Goal: Entertainment & Leisure: Browse casually

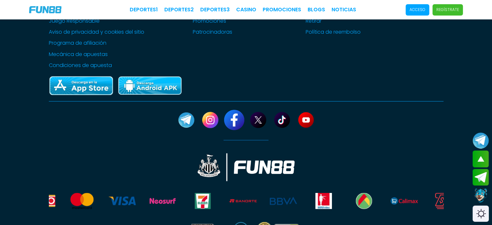
scroll to position [1183, 0]
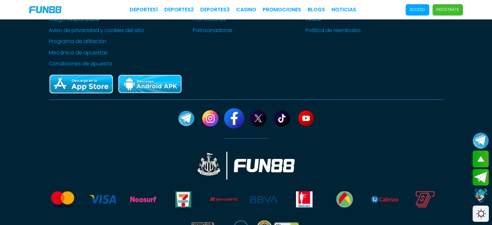
click at [236, 119] on link at bounding box center [234, 118] width 20 height 20
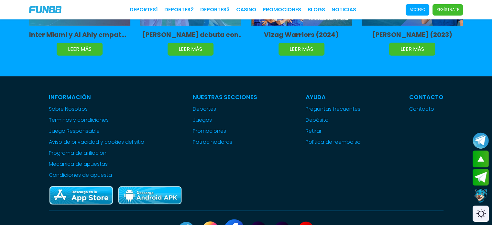
scroll to position [1605, 0]
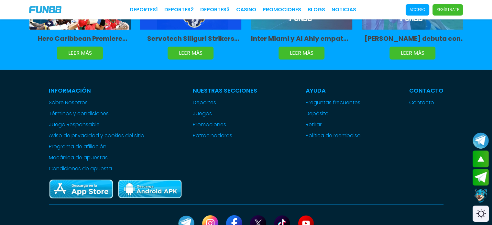
click at [287, 179] on div at bounding box center [246, 189] width 395 height 20
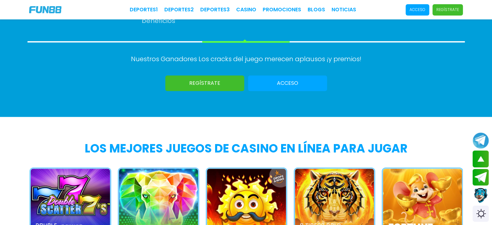
scroll to position [401, 0]
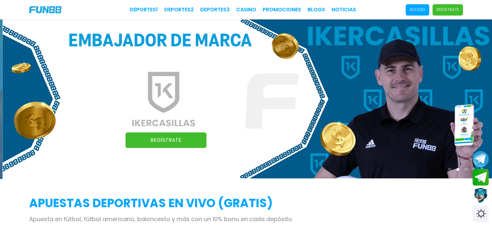
click at [418, 8] on p "Acceso" at bounding box center [418, 10] width 16 height 6
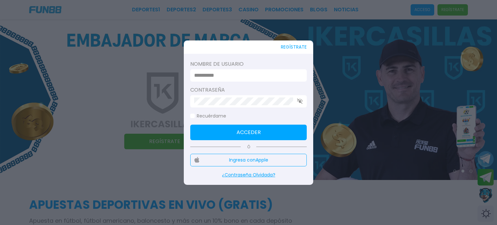
click at [245, 72] on input at bounding box center [246, 76] width 105 height 8
type input "*********"
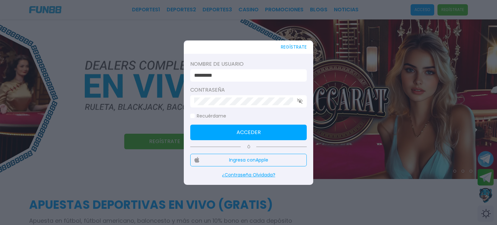
click at [229, 136] on button "Acceder" at bounding box center [248, 133] width 116 height 16
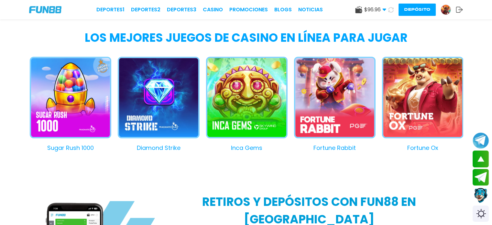
scroll to position [563, 0]
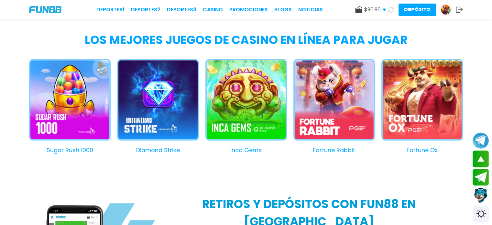
click at [249, 94] on button "Inca Gems" at bounding box center [243, 106] width 88 height 95
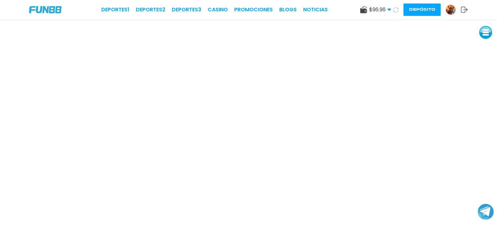
click at [486, 33] on button at bounding box center [485, 32] width 13 height 13
click at [486, 45] on button at bounding box center [485, 46] width 13 height 13
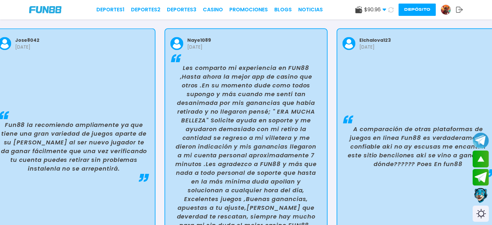
scroll to position [1286, 0]
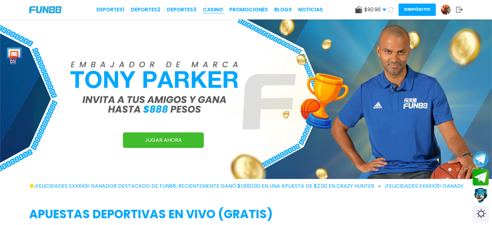
click at [216, 12] on link "CASINO" at bounding box center [213, 10] width 20 height 8
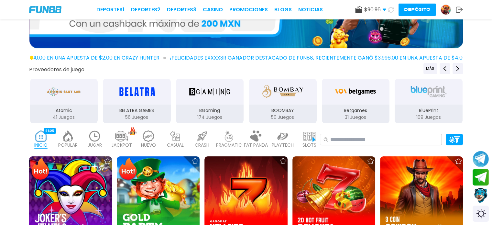
scroll to position [63, 0]
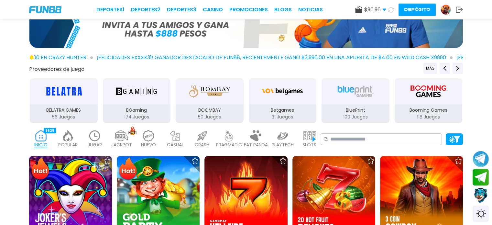
click at [180, 136] on img at bounding box center [175, 135] width 13 height 11
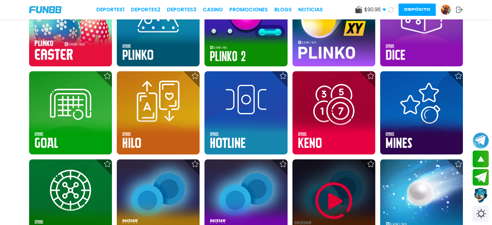
scroll to position [237, 0]
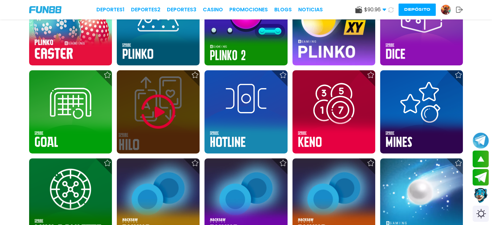
click at [158, 122] on img at bounding box center [158, 111] width 39 height 39
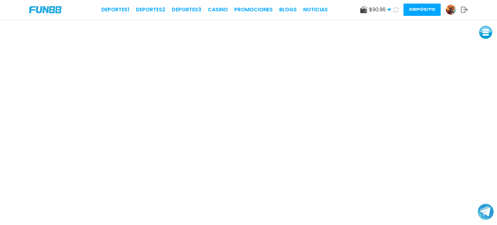
click at [486, 27] on button at bounding box center [485, 32] width 13 height 13
click at [486, 44] on button at bounding box center [485, 46] width 13 height 13
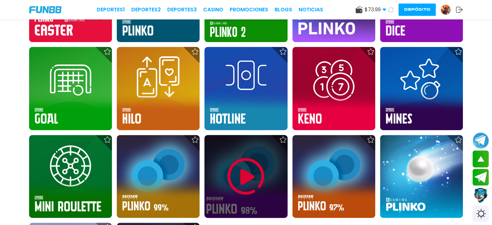
scroll to position [260, 0]
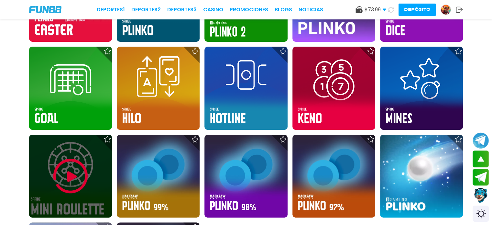
click at [69, 173] on img at bounding box center [70, 176] width 39 height 39
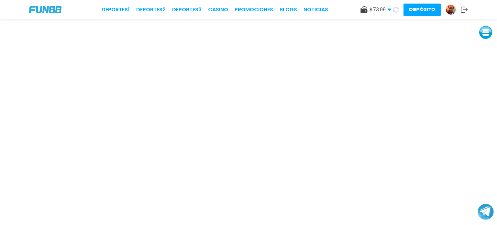
click at [486, 30] on button at bounding box center [485, 32] width 13 height 13
click at [485, 45] on button at bounding box center [485, 46] width 13 height 13
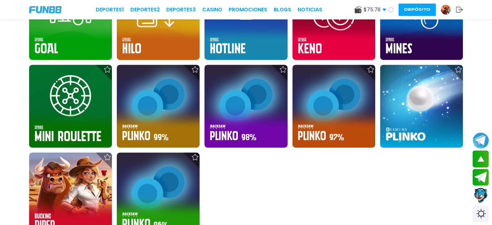
scroll to position [332, 0]
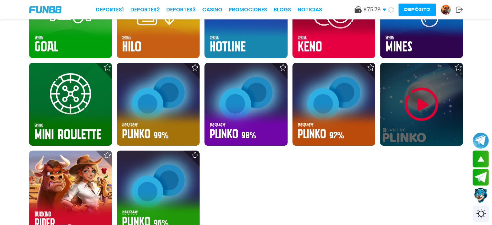
click at [414, 105] on img at bounding box center [421, 104] width 39 height 39
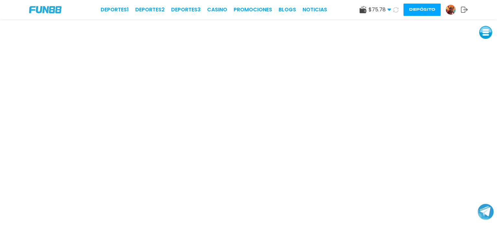
click at [484, 33] on button at bounding box center [485, 32] width 13 height 13
click at [484, 50] on button at bounding box center [485, 46] width 13 height 13
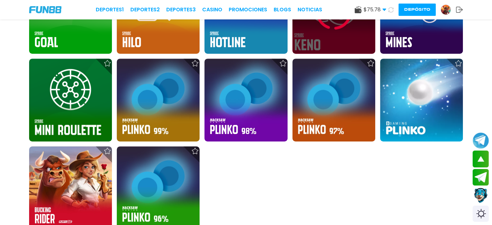
scroll to position [336, 0]
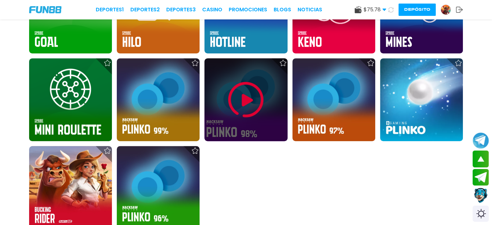
click at [241, 104] on img at bounding box center [245, 99] width 39 height 39
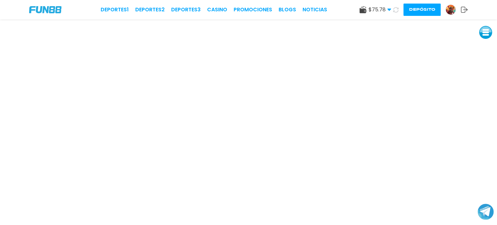
click at [482, 37] on button at bounding box center [485, 32] width 13 height 13
click at [488, 47] on button at bounding box center [485, 46] width 13 height 13
click at [485, 50] on button at bounding box center [485, 46] width 13 height 13
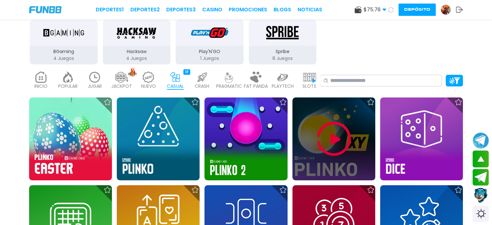
scroll to position [115, 0]
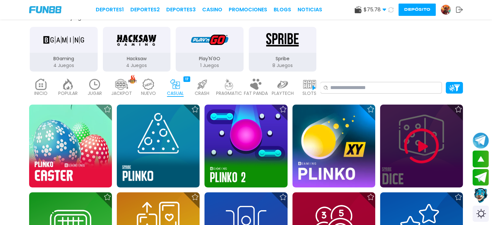
click at [423, 133] on img at bounding box center [421, 146] width 39 height 39
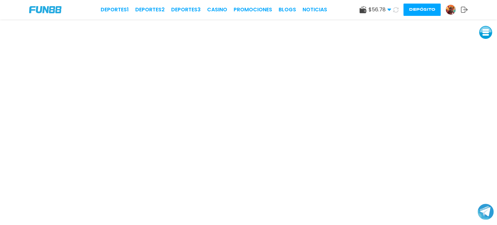
click at [489, 28] on button at bounding box center [485, 32] width 13 height 13
click at [486, 46] on button at bounding box center [485, 46] width 13 height 13
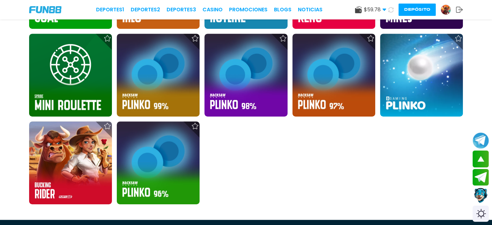
scroll to position [362, 0]
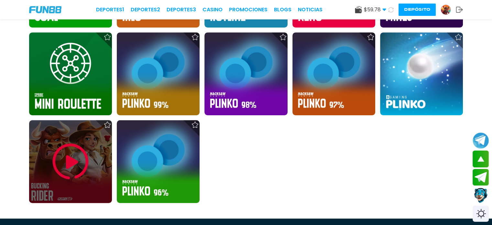
click at [81, 161] on img at bounding box center [70, 161] width 39 height 39
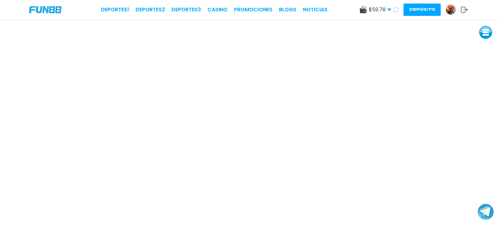
click at [485, 32] on button at bounding box center [485, 32] width 13 height 13
click at [484, 48] on button at bounding box center [485, 46] width 13 height 13
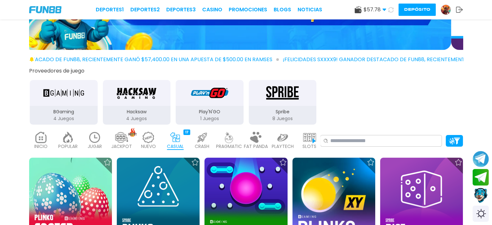
scroll to position [67, 0]
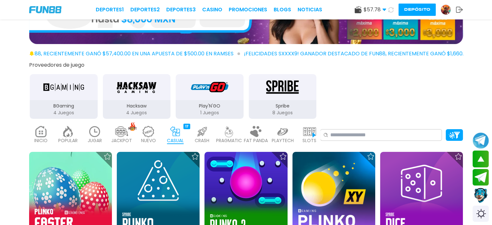
click at [255, 132] on img at bounding box center [255, 131] width 13 height 11
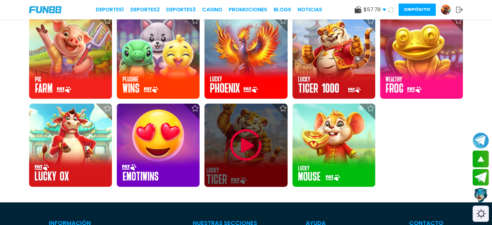
scroll to position [204, 0]
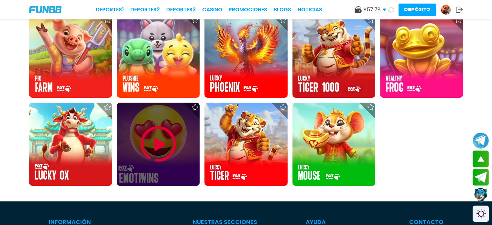
click at [156, 132] on img at bounding box center [158, 144] width 39 height 39
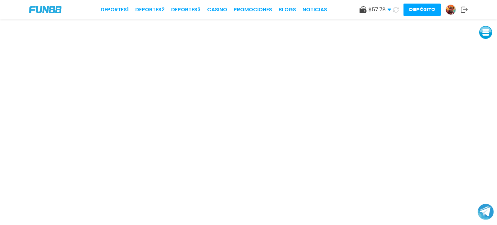
click at [484, 32] on button at bounding box center [485, 32] width 13 height 13
click at [485, 49] on button at bounding box center [485, 46] width 13 height 13
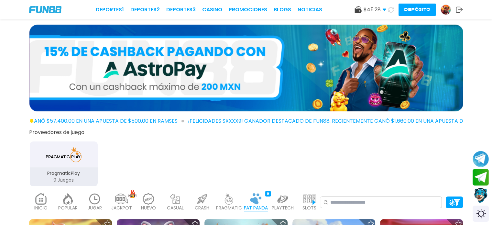
click at [249, 9] on link "Promociones" at bounding box center [248, 10] width 39 height 8
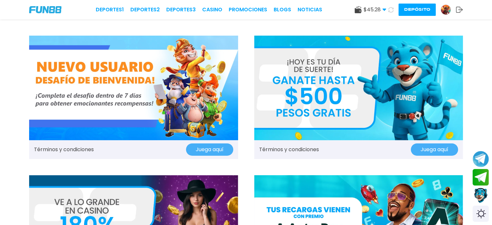
click at [206, 149] on button "Juega aquí" at bounding box center [209, 149] width 47 height 12
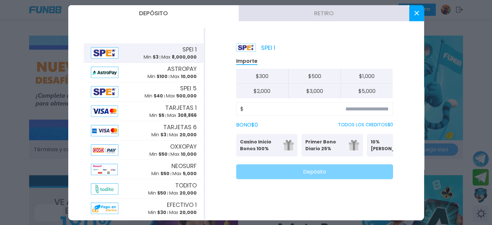
click at [414, 9] on button at bounding box center [416, 13] width 15 height 16
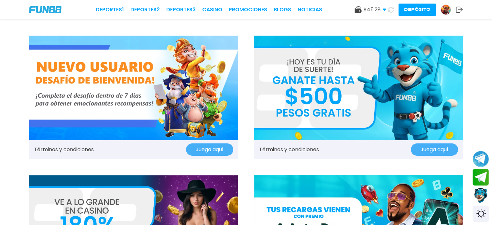
click at [359, 96] on img at bounding box center [358, 88] width 209 height 105
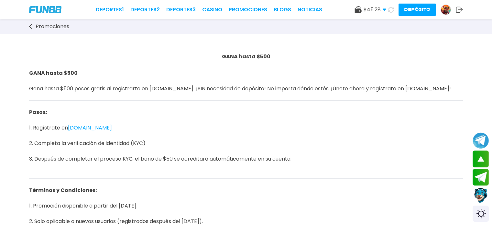
click at [254, 14] on div "Deportes 1 Deportes 2 Deportes 3 CASINO Promociones BLOGS NOTICIAS $ 45.28 Dine…" at bounding box center [246, 9] width 492 height 19
click at [219, 7] on link "CASINO" at bounding box center [212, 10] width 20 height 8
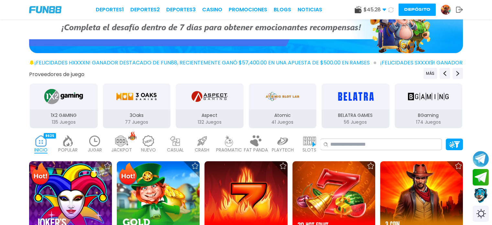
scroll to position [58, 0]
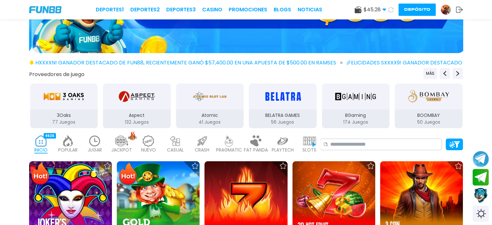
click at [200, 145] on img at bounding box center [202, 140] width 13 height 11
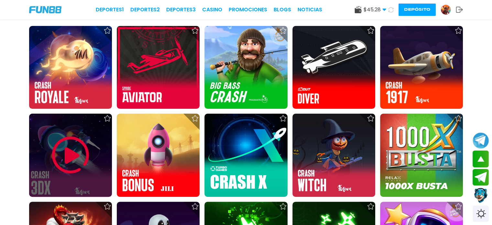
scroll to position [199, 0]
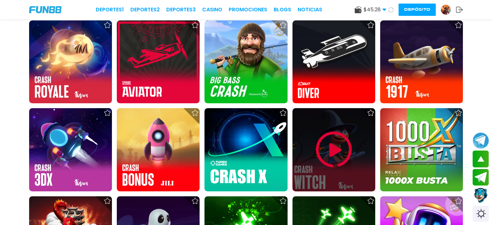
click at [336, 146] on img at bounding box center [333, 149] width 39 height 39
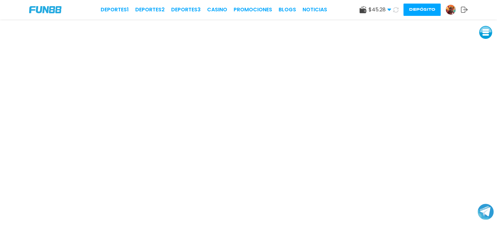
click at [487, 36] on button at bounding box center [485, 32] width 13 height 13
click at [484, 45] on button at bounding box center [485, 46] width 13 height 13
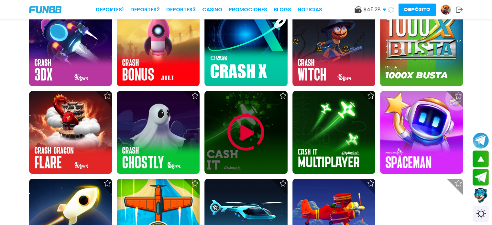
scroll to position [305, 0]
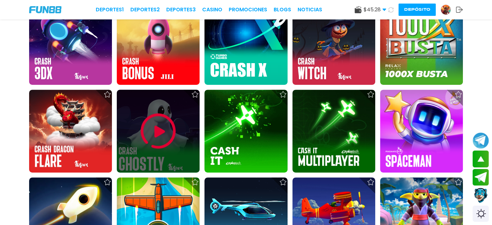
click at [148, 124] on img at bounding box center [158, 131] width 39 height 39
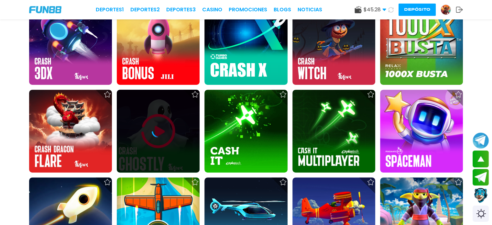
click at [155, 127] on icon at bounding box center [158, 131] width 13 height 13
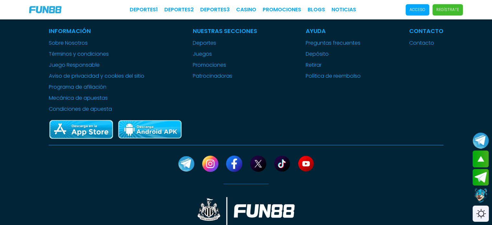
scroll to position [1662, 0]
